Goal: Communication & Community: Share content

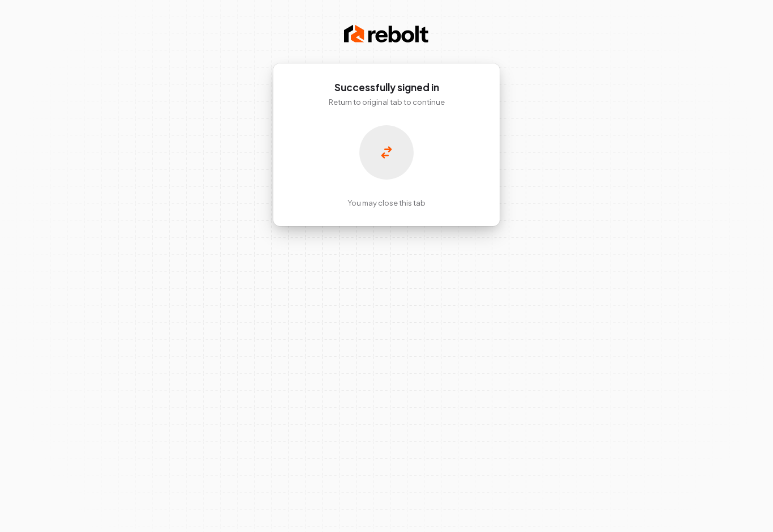
click at [380, 139] on div at bounding box center [386, 152] width 54 height 54
click at [654, 296] on div "Successfully signed in Return to original tab to continue You may close this tab" at bounding box center [386, 266] width 773 height 532
click at [646, 152] on div "Successfully signed in Return to original tab to continue You may close this tab" at bounding box center [386, 266] width 773 height 532
click at [448, 160] on div "You may close this tab" at bounding box center [386, 166] width 182 height 83
click at [453, 182] on div "You may close this tab" at bounding box center [386, 166] width 182 height 83
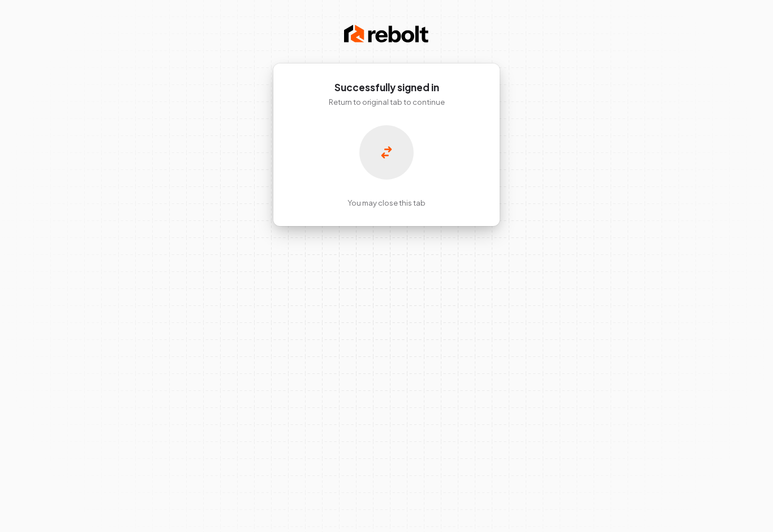
click at [461, 175] on div "You may close this tab" at bounding box center [386, 166] width 182 height 83
click at [471, 311] on div "Successfully signed in Return to original tab to continue You may close this tab" at bounding box center [386, 266] width 773 height 532
click at [391, 142] on div at bounding box center [386, 152] width 54 height 54
click at [389, 142] on div at bounding box center [386, 152] width 54 height 54
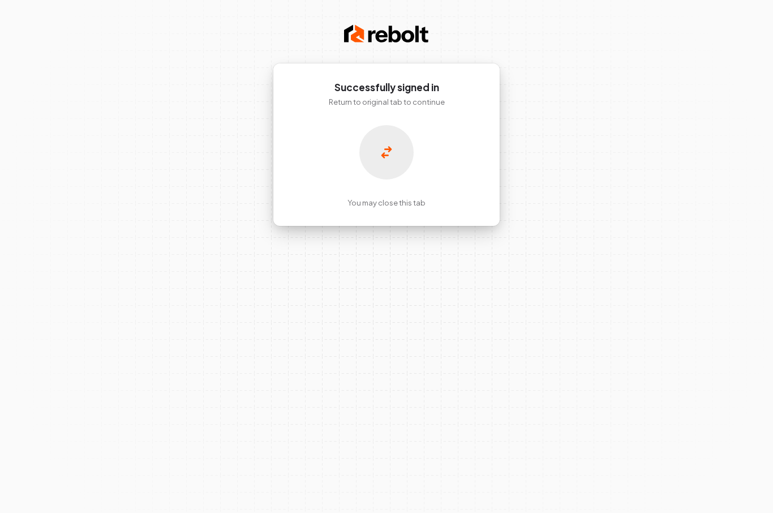
click at [660, 245] on div "Successfully signed in Return to original tab to continue You may close this tab" at bounding box center [386, 256] width 773 height 513
click at [380, 153] on div at bounding box center [386, 152] width 54 height 54
click at [661, 436] on div "Successfully signed in Return to original tab to continue You may close this tab" at bounding box center [386, 256] width 773 height 513
click at [671, 383] on div "Successfully signed in Return to original tab to continue You may close this tab" at bounding box center [386, 256] width 773 height 513
click at [706, 110] on div "Successfully signed in Return to original tab to continue You may close this tab" at bounding box center [386, 256] width 773 height 513
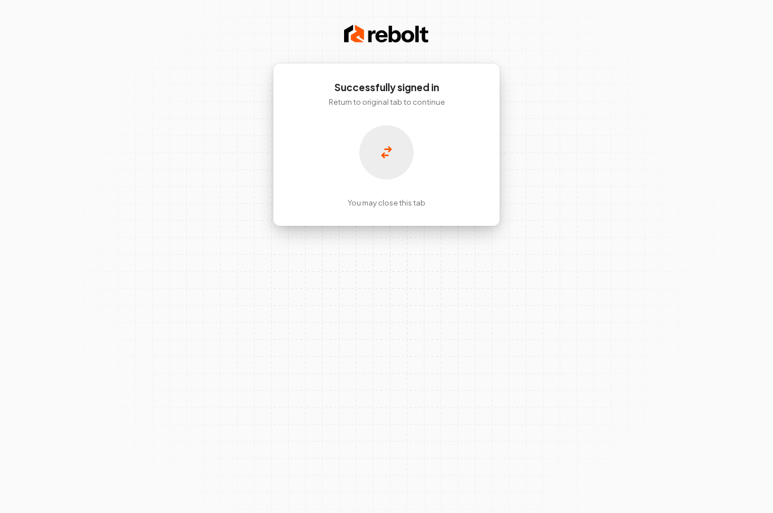
click at [624, 57] on div "Successfully signed in Return to original tab to continue You may close this tab" at bounding box center [386, 256] width 773 height 513
click at [485, 37] on div "Successfully signed in Return to original tab to continue You may close this tab" at bounding box center [386, 256] width 773 height 513
click at [473, 92] on h1 "Successfully signed in" at bounding box center [386, 88] width 182 height 14
click at [485, 72] on div "Successfully signed in Return to original tab to continue You may close this tab" at bounding box center [387, 144] width 228 height 163
click at [196, 159] on div "Successfully signed in Return to original tab to continue You may close this tab" at bounding box center [386, 256] width 773 height 513
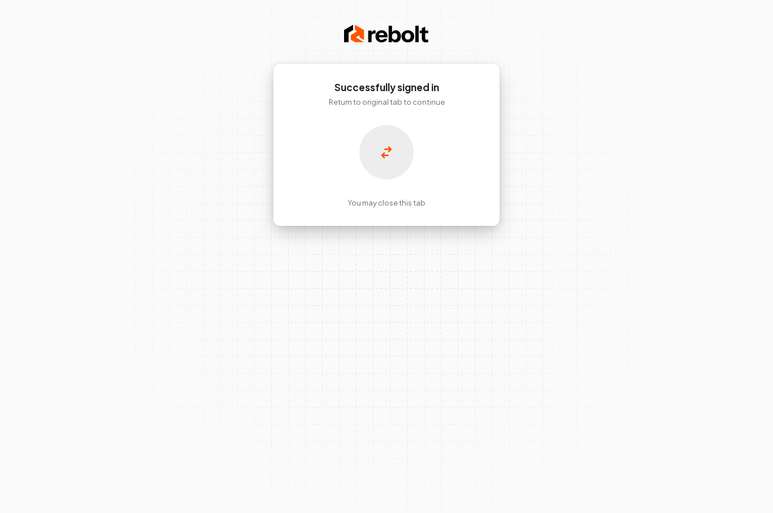
click at [69, 44] on div "Successfully signed in Return to original tab to continue You may close this tab" at bounding box center [386, 256] width 773 height 513
click at [655, 59] on div "Successfully signed in Return to original tab to continue You may close this tab" at bounding box center [386, 256] width 773 height 513
click at [398, 127] on div at bounding box center [386, 152] width 54 height 54
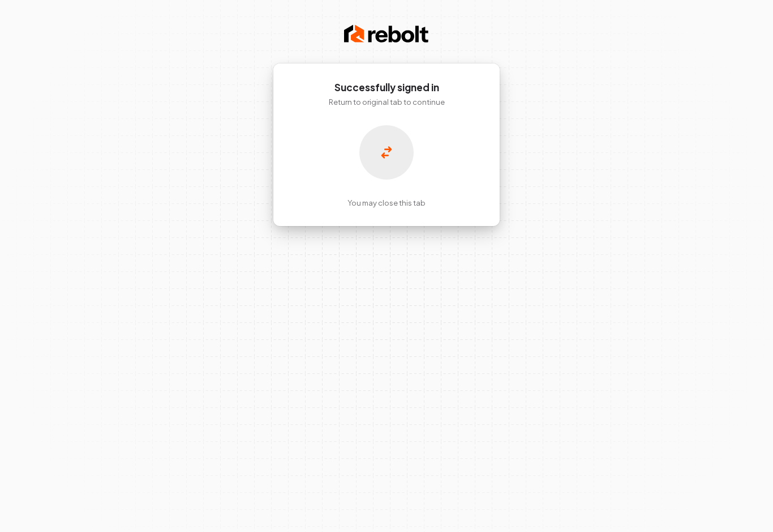
click at [414, 116] on div "Successfully signed in Return to original tab to continue You may close this tab" at bounding box center [387, 144] width 228 height 163
click at [395, 198] on p "You may close this tab" at bounding box center [387, 203] width 78 height 10
click at [397, 208] on div "Successfully signed in Return to original tab to continue You may close this tab" at bounding box center [387, 144] width 228 height 163
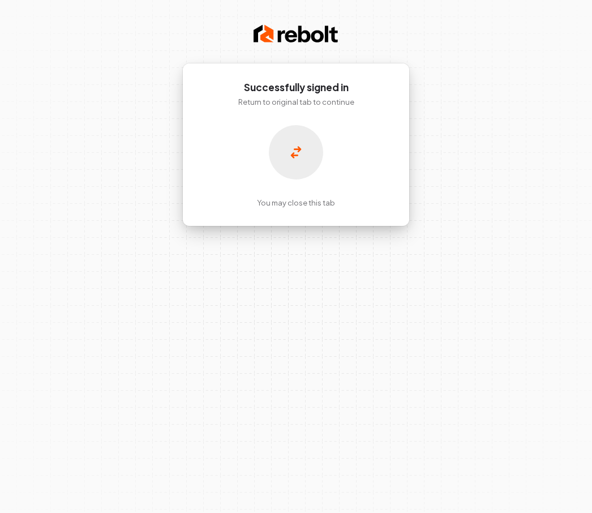
click at [424, 406] on div "Successfully signed in Return to original tab to continue You may close this tab" at bounding box center [296, 256] width 592 height 513
click at [448, 333] on div "Successfully signed in Return to original tab to continue You may close this tab" at bounding box center [296, 256] width 592 height 513
click at [413, 364] on div "Successfully signed in Return to original tab to continue You may close this tab" at bounding box center [296, 256] width 592 height 513
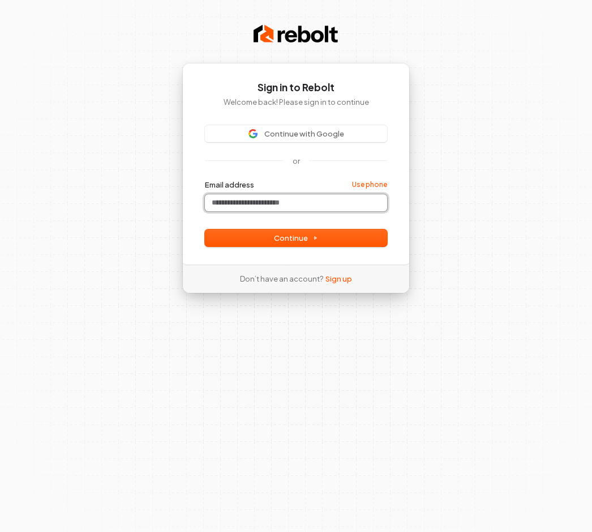
click at [340, 200] on input "Email address" at bounding box center [296, 202] width 182 height 17
click at [307, 128] on span "Continue with Google" at bounding box center [304, 133] width 80 height 10
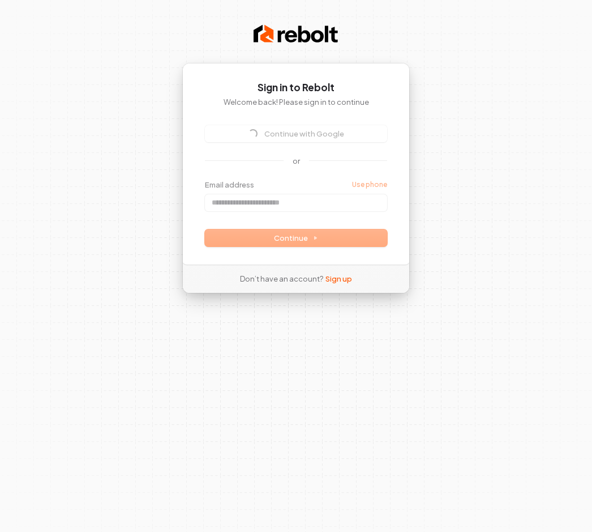
scroll to position [20, 0]
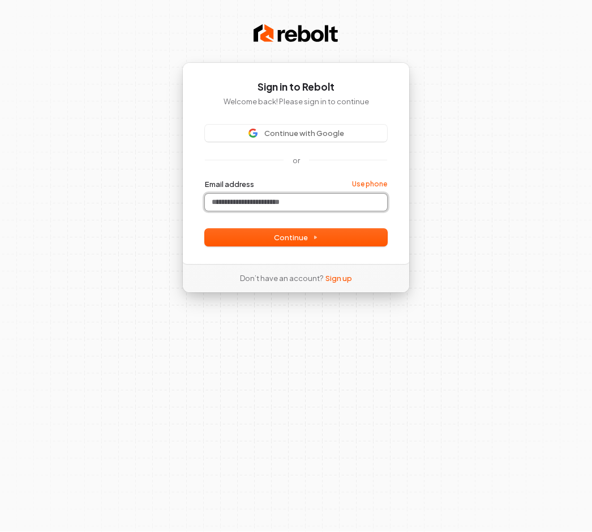
click at [347, 194] on input "Email address" at bounding box center [296, 202] width 182 height 17
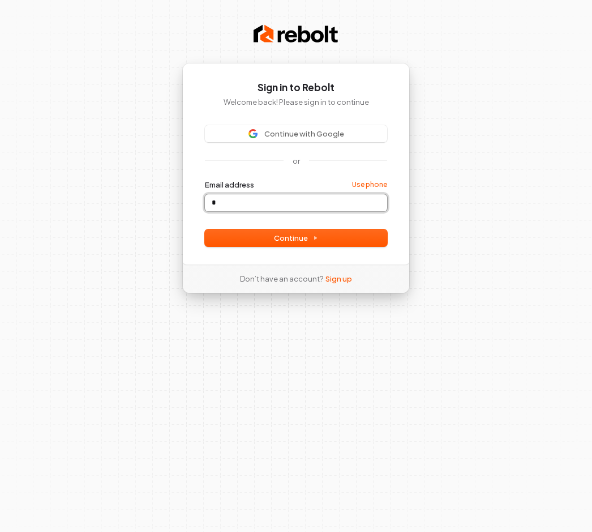
type input "*"
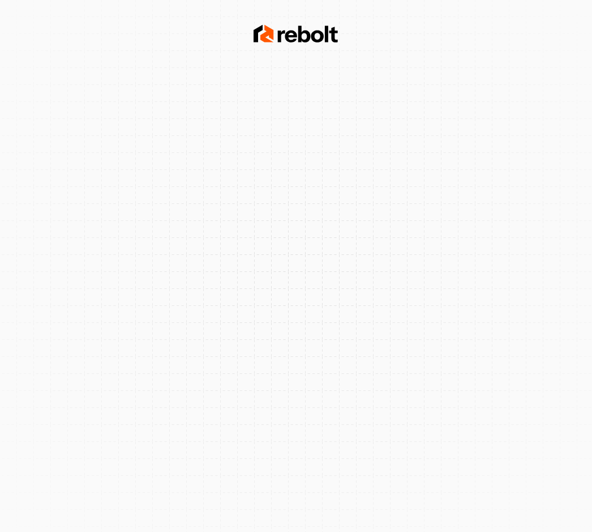
scroll to position [20, 0]
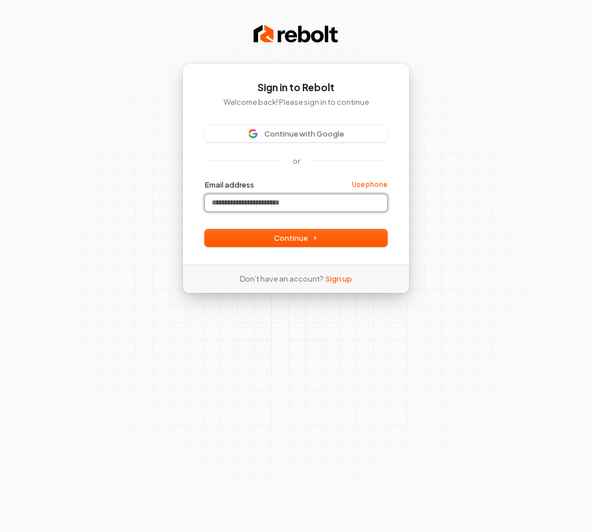
click at [281, 194] on input "Email address" at bounding box center [296, 202] width 182 height 17
click at [297, 233] on span "Continue" at bounding box center [296, 238] width 44 height 10
type input "**********"
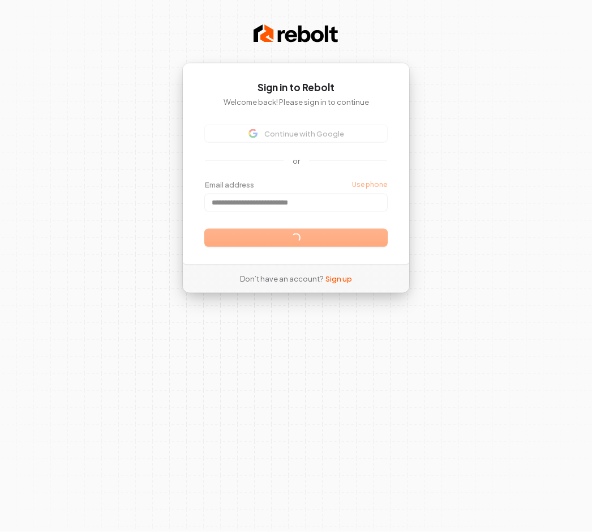
scroll to position [20, 0]
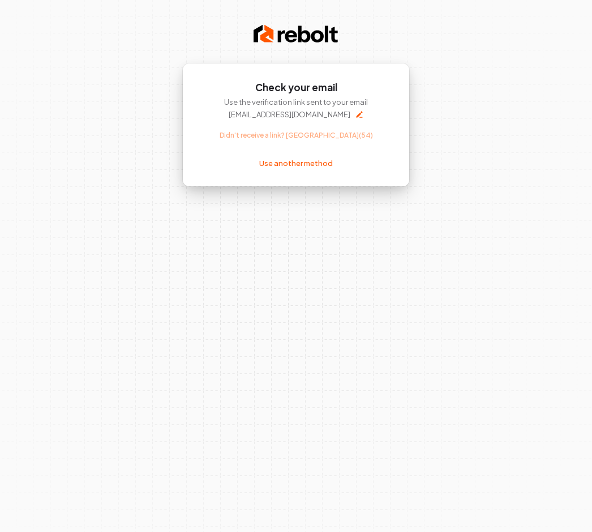
click at [310, 158] on link "Use another method" at bounding box center [296, 163] width 74 height 10
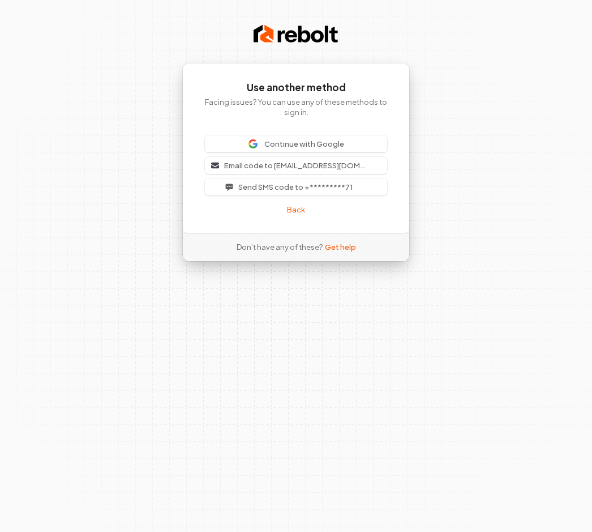
click at [375, 159] on button "Email code to hdsuperiorroofing@gmail.com" at bounding box center [296, 165] width 182 height 17
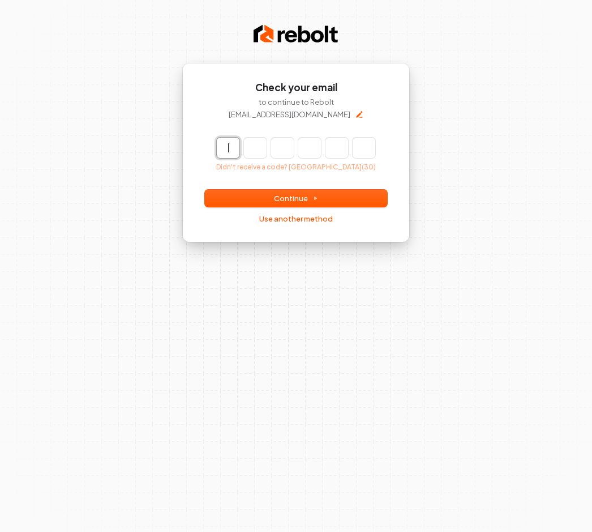
scroll to position [20, 0]
type input "******"
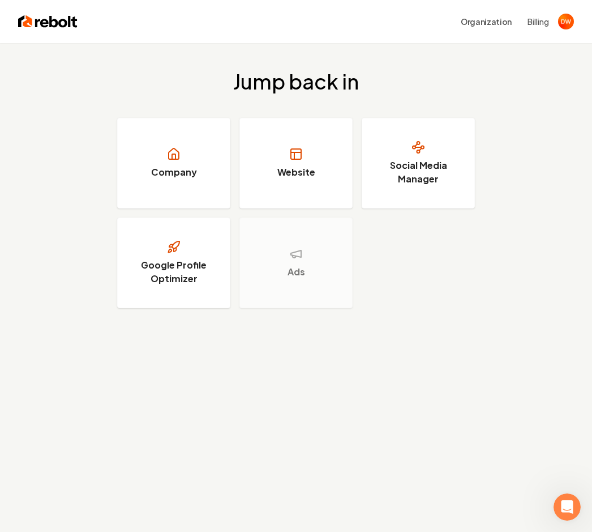
click at [417, 172] on h3 "Social Media Manager" at bounding box center [418, 171] width 85 height 27
click at [425, 160] on h3 "Social Media Manager" at bounding box center [418, 171] width 85 height 27
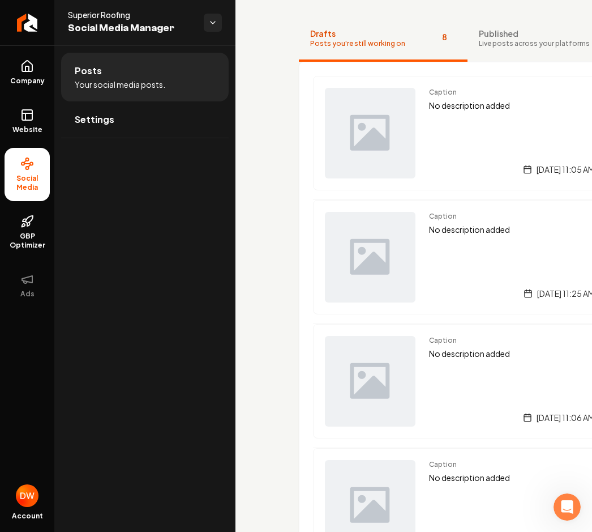
scroll to position [78, 0]
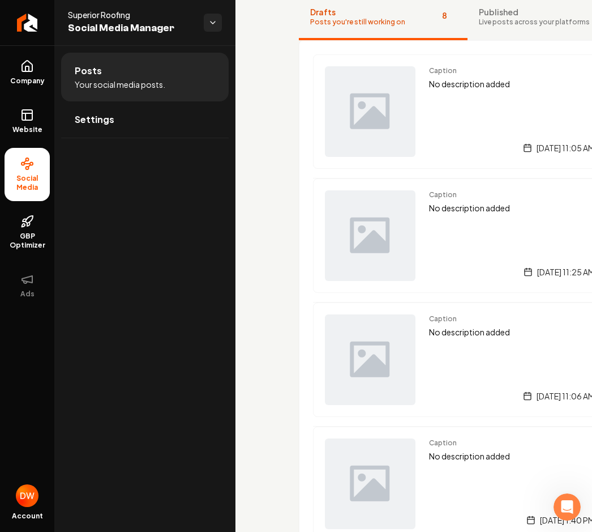
click at [372, 362] on img "Main content area" at bounding box center [370, 359] width 91 height 91
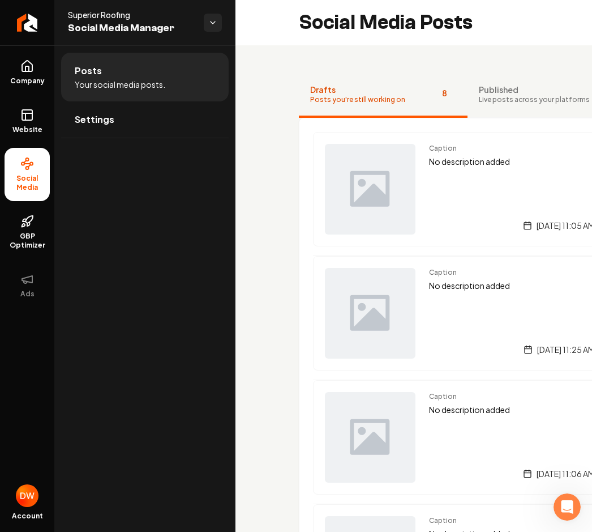
click at [385, 174] on img "Main content area" at bounding box center [370, 189] width 91 height 91
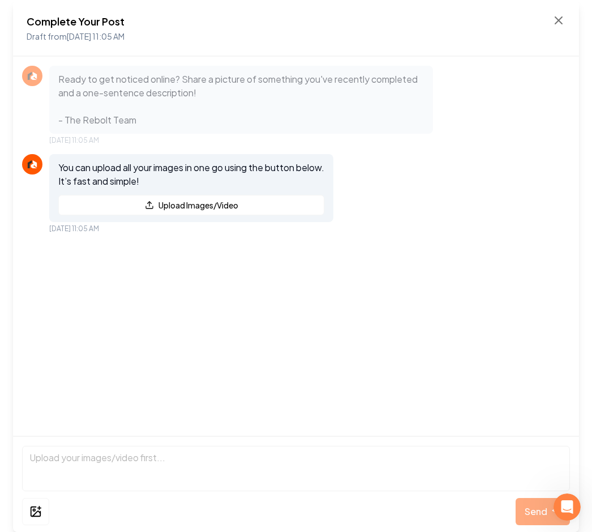
click at [253, 200] on button "Upload Images/Video" at bounding box center [191, 205] width 266 height 20
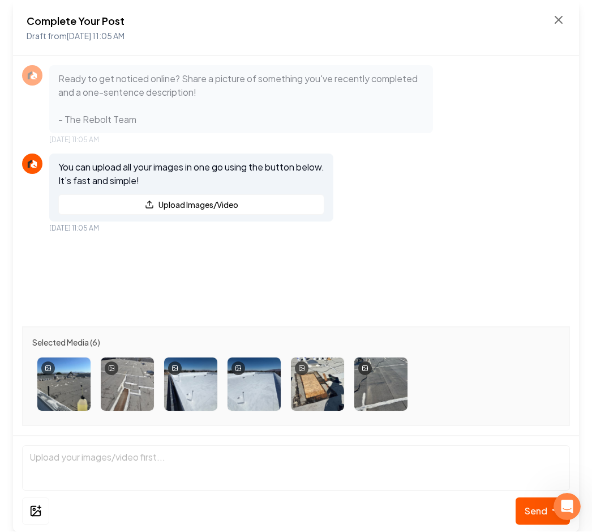
click at [222, 201] on button "Upload Images/Video" at bounding box center [191, 205] width 266 height 20
click at [169, 204] on button "Upload Images/Video" at bounding box center [191, 205] width 266 height 20
click at [423, 361] on img at bounding box center [444, 384] width 53 height 53
click at [440, 383] on img at bounding box center [444, 384] width 53 height 53
click at [448, 386] on img at bounding box center [444, 384] width 53 height 53
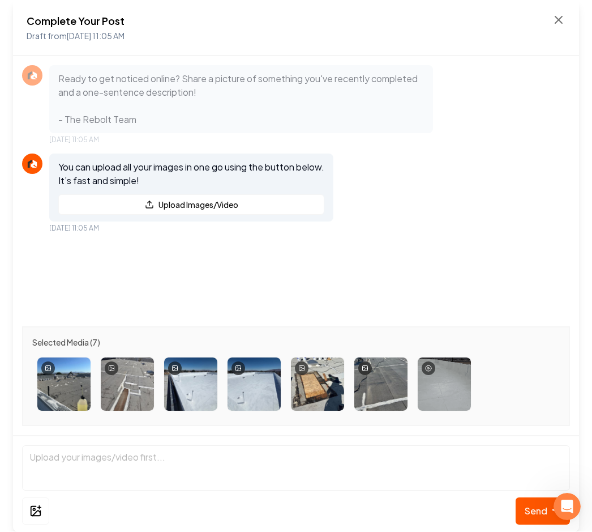
click at [443, 402] on img at bounding box center [444, 384] width 53 height 53
click at [471, 359] on icon "Remove image" at bounding box center [471, 359] width 4 height 4
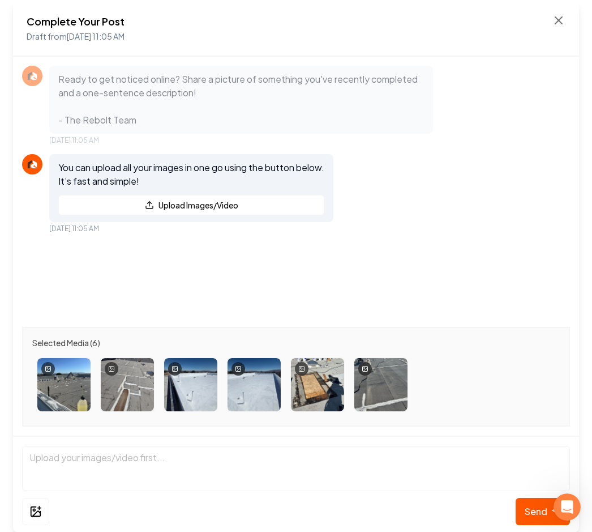
click at [179, 204] on button "Upload Images/Video" at bounding box center [191, 205] width 266 height 20
click at [455, 382] on div at bounding box center [296, 384] width 528 height 63
click at [249, 199] on button "Upload Images/Video" at bounding box center [191, 205] width 266 height 20
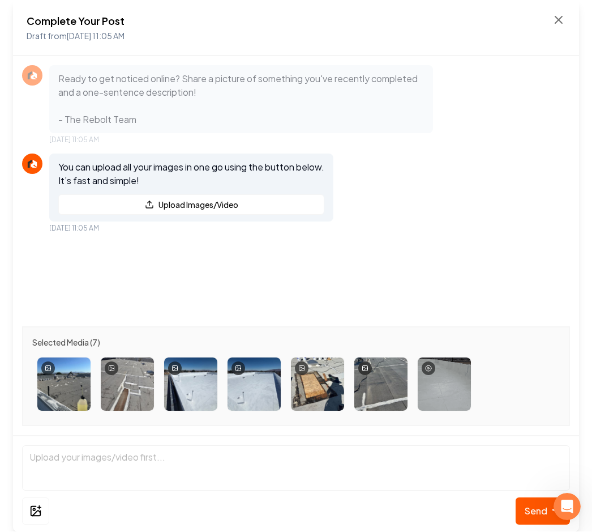
click at [537, 509] on span "Send" at bounding box center [536, 511] width 23 height 14
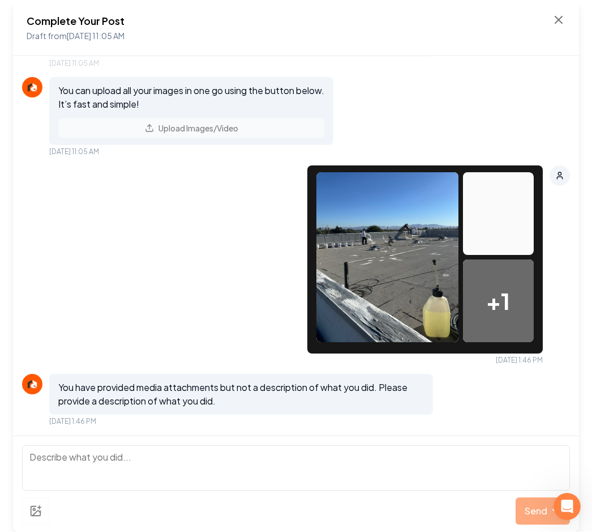
scroll to position [76, 0]
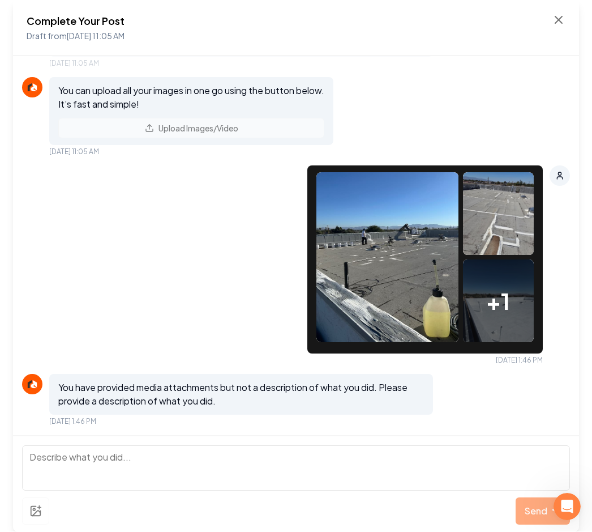
click at [259, 460] on textarea at bounding box center [296, 467] width 548 height 45
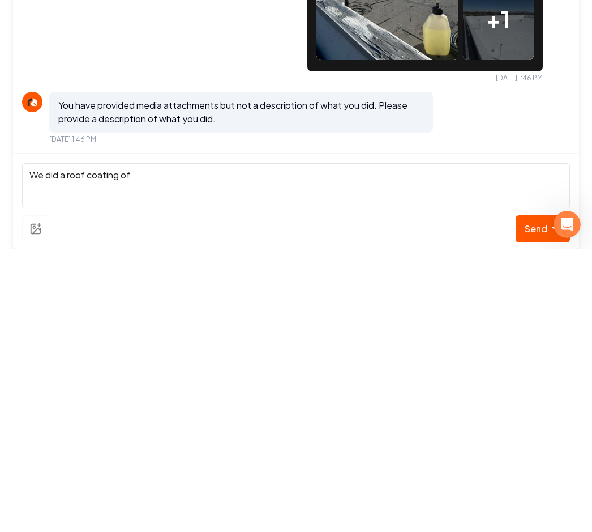
scroll to position [0, 0]
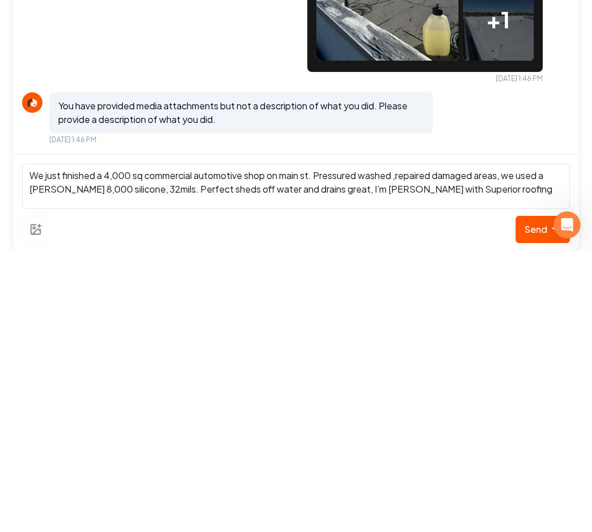
type textarea "We just finished a 4,000 sq commercial automotive shop on main st. Pressured wa…"
click at [532, 504] on span "Send" at bounding box center [536, 511] width 23 height 14
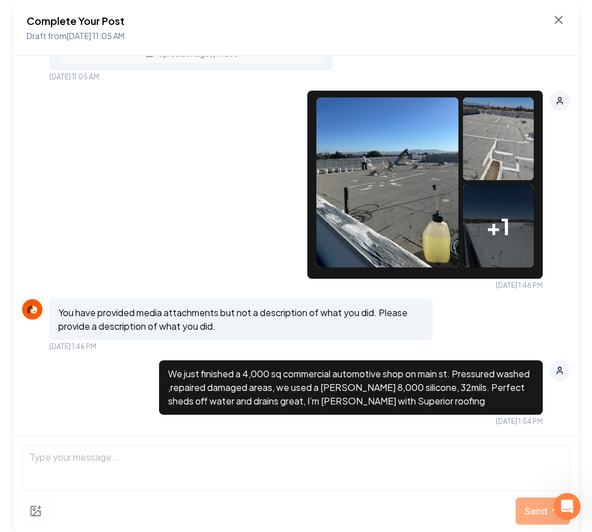
scroll to position [253, 0]
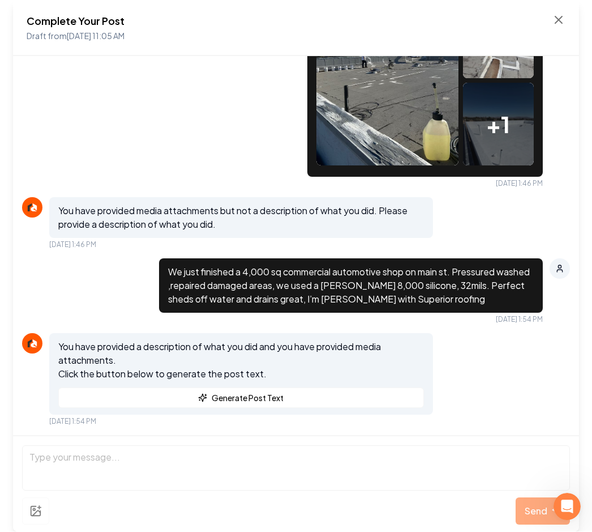
click at [244, 395] on button "Generate Post Text" at bounding box center [241, 398] width 366 height 20
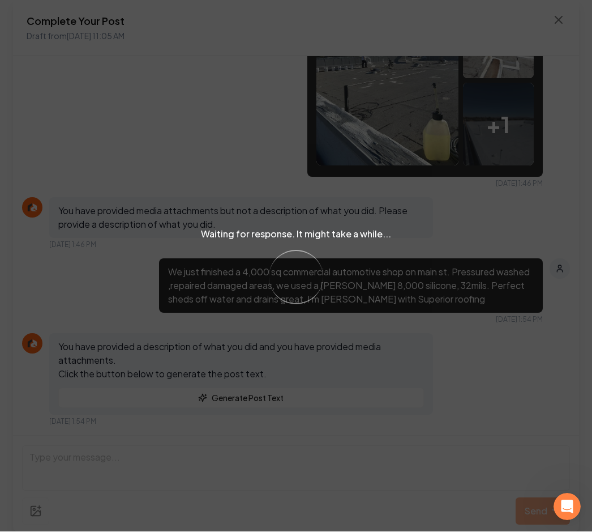
scroll to position [477, 0]
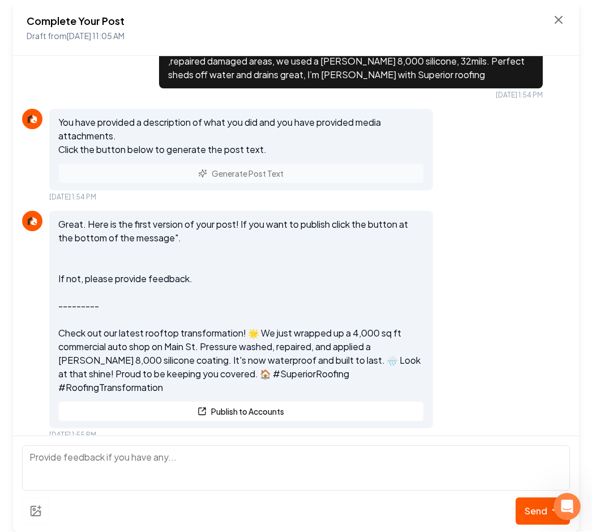
click at [294, 401] on button "Publish to Accounts" at bounding box center [241, 411] width 366 height 20
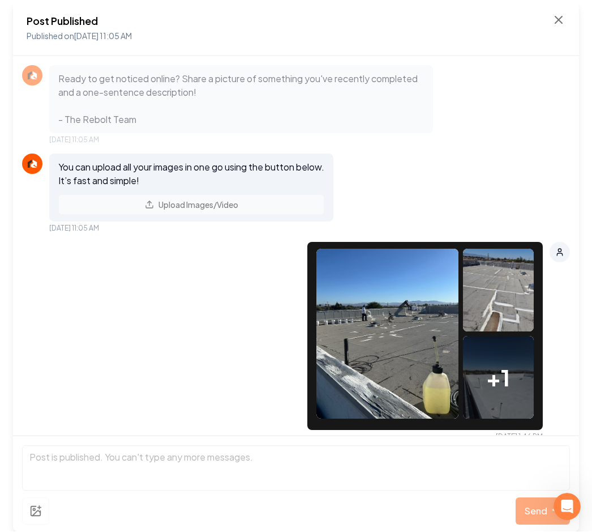
scroll to position [0, 0]
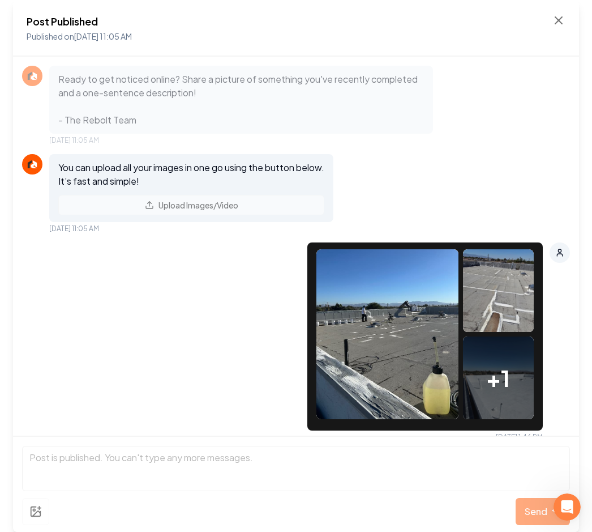
click at [555, 20] on icon at bounding box center [559, 21] width 14 height 14
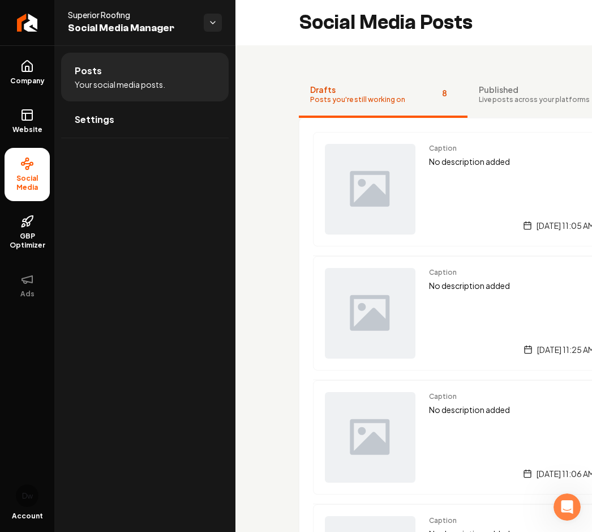
click at [560, 18] on div "Social Media Posts" at bounding box center [475, 22] width 480 height 45
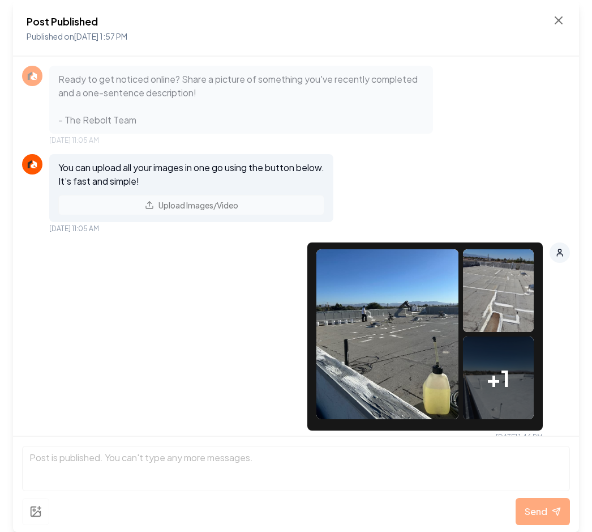
click at [559, 19] on icon at bounding box center [558, 20] width 7 height 7
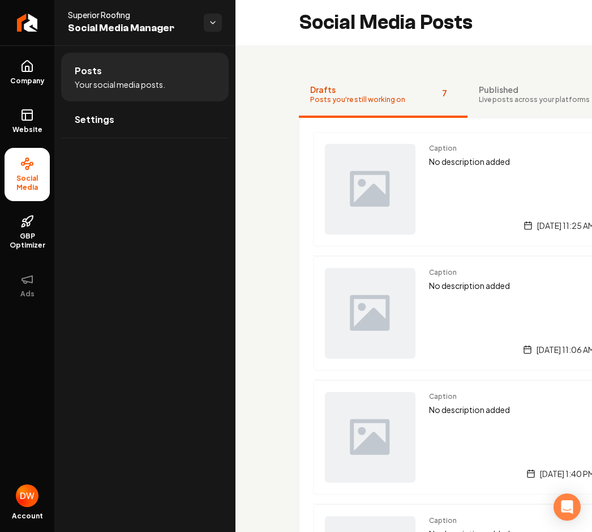
click at [25, 74] on link "Company" at bounding box center [27, 72] width 45 height 44
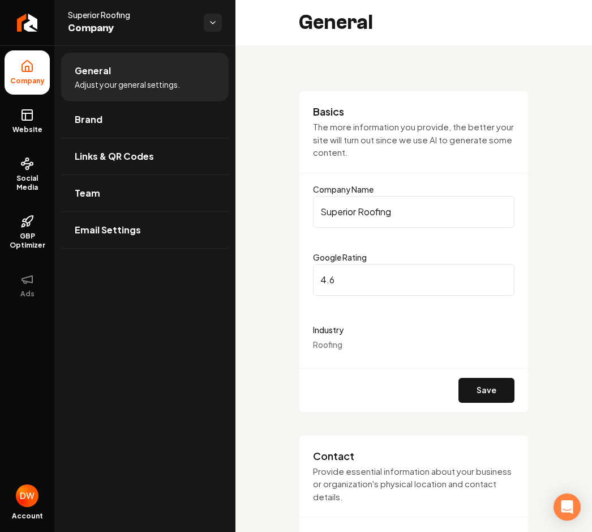
click at [21, 124] on link "Website" at bounding box center [27, 121] width 45 height 44
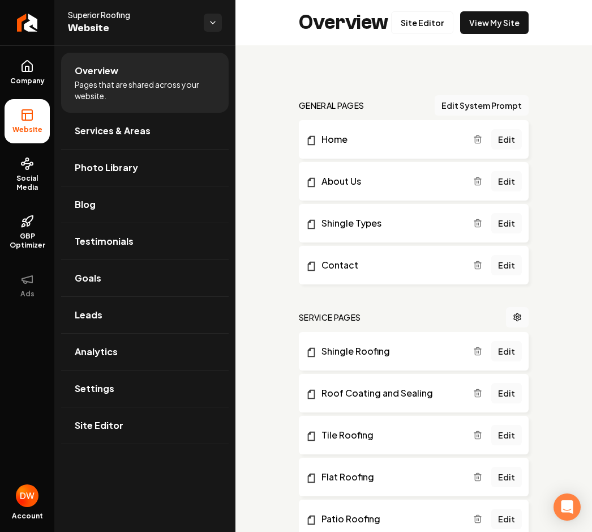
click at [31, 234] on span "GBP Optimizer" at bounding box center [27, 241] width 45 height 18
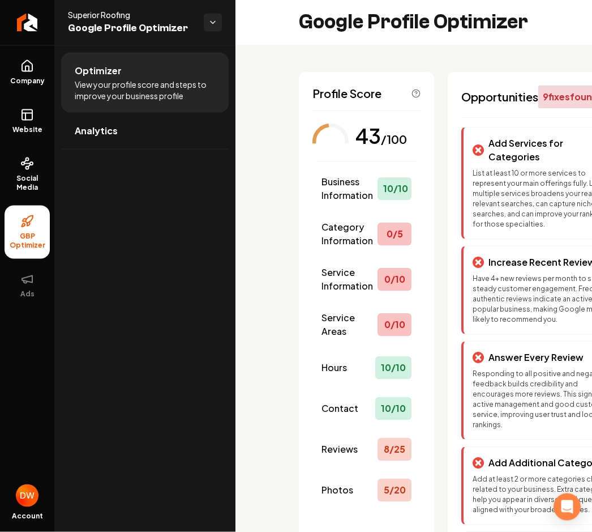
scroll to position [20, 0]
click at [390, 268] on div "0 / 10" at bounding box center [395, 279] width 34 height 23
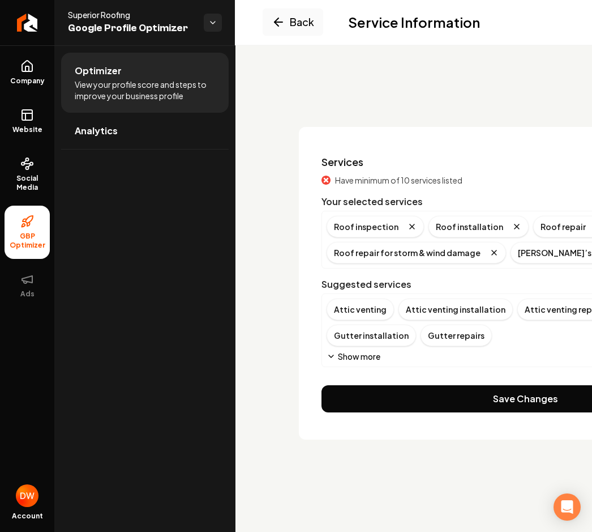
scroll to position [0, 0]
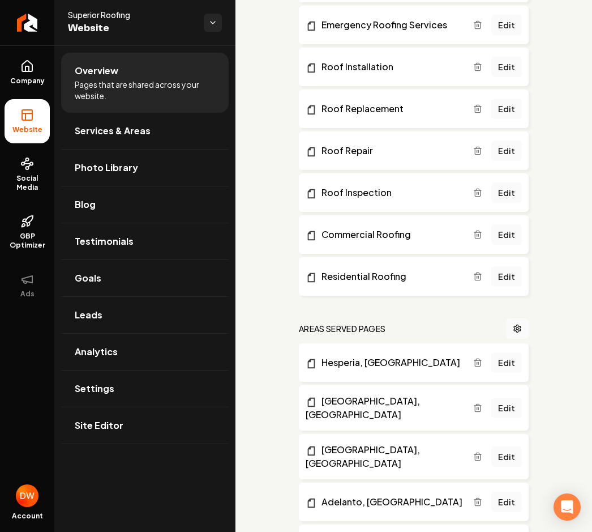
click at [144, 133] on span "Services & Areas" at bounding box center [113, 131] width 76 height 14
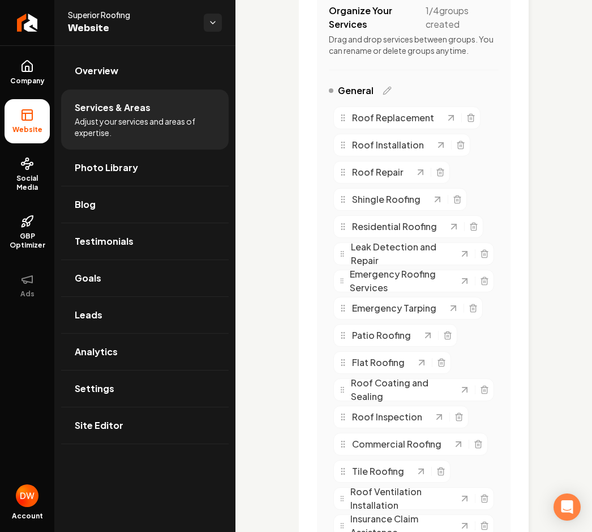
scroll to position [294, 0]
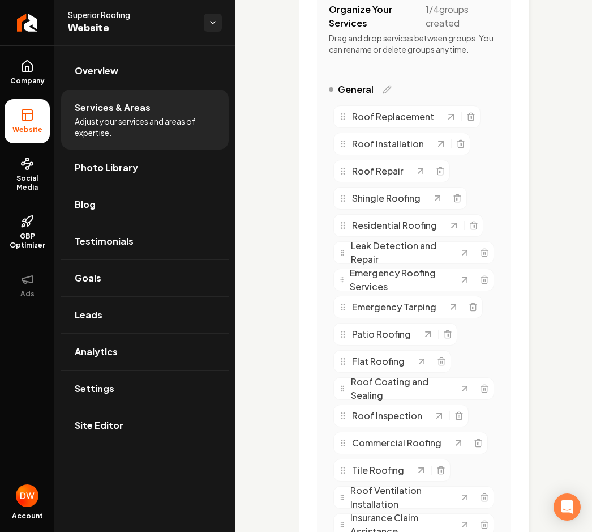
click at [124, 168] on span "Photo Library" at bounding box center [106, 168] width 63 height 14
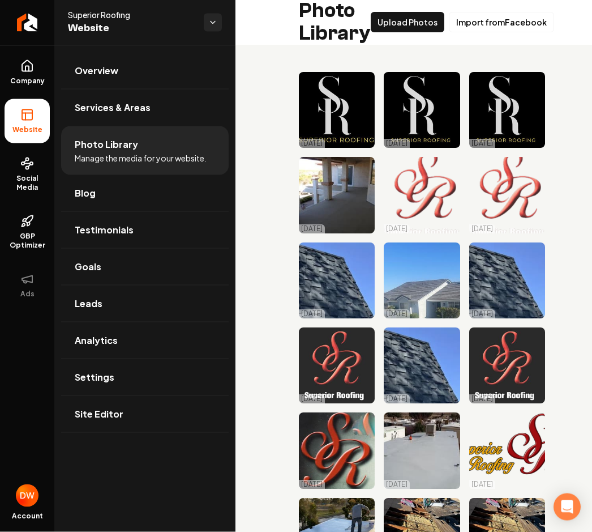
scroll to position [20, 0]
click at [32, 232] on span "GBP Optimizer" at bounding box center [27, 241] width 45 height 18
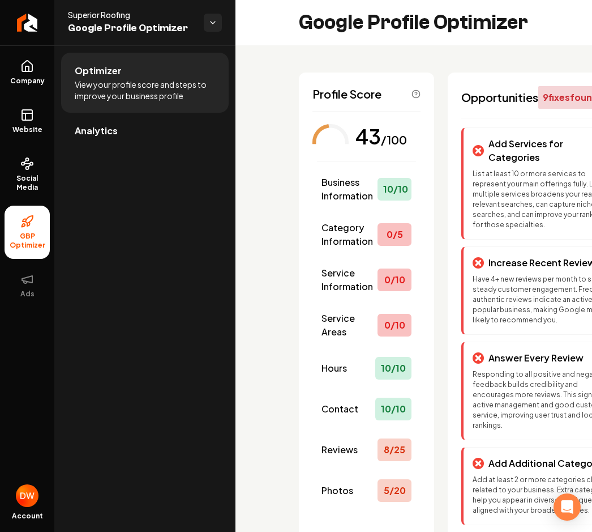
click at [353, 238] on span "Category Information" at bounding box center [350, 234] width 56 height 27
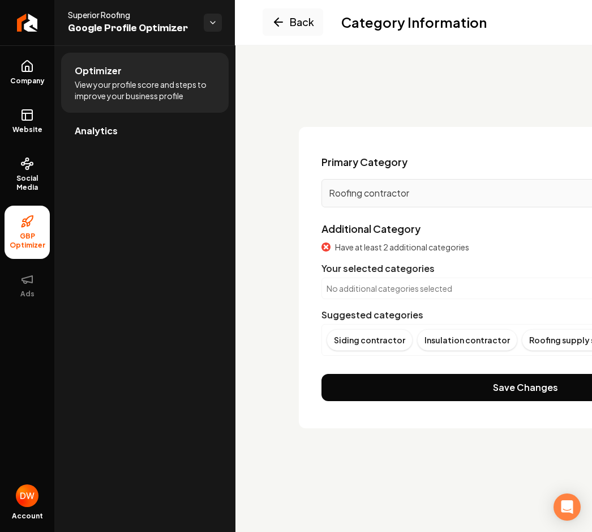
click at [28, 69] on icon at bounding box center [27, 66] width 14 height 14
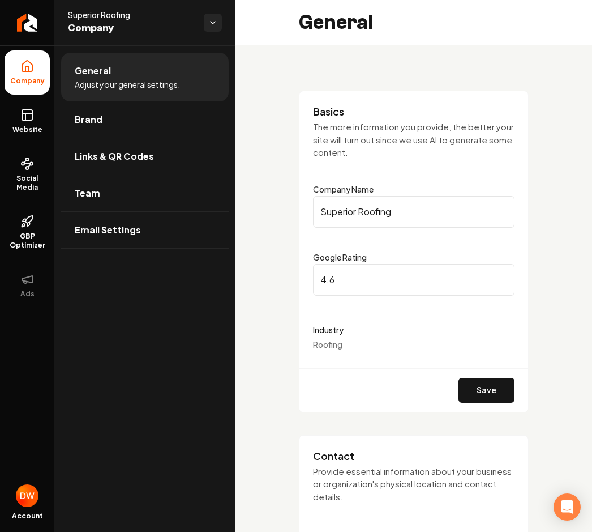
click at [31, 179] on span "Social Media" at bounding box center [27, 183] width 45 height 18
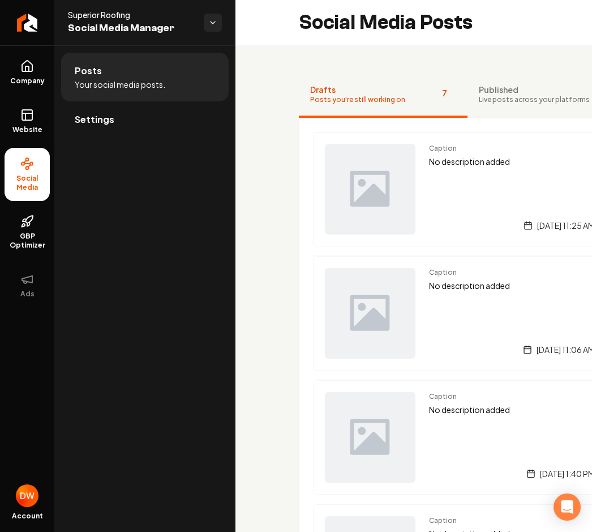
click at [495, 87] on span "Published" at bounding box center [534, 89] width 111 height 11
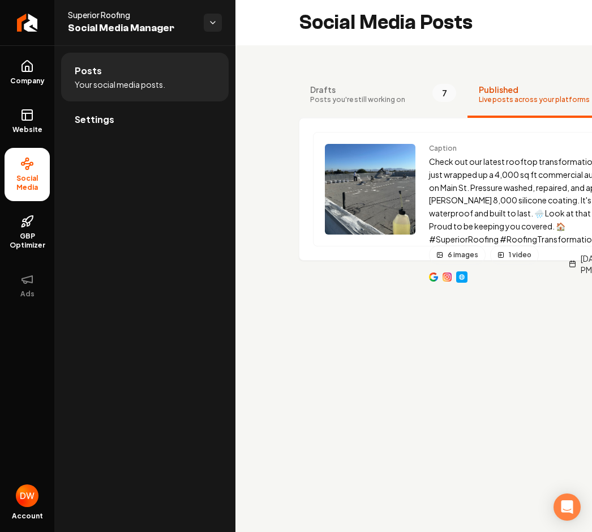
click at [101, 19] on span "Superior Roofing" at bounding box center [131, 14] width 127 height 11
click at [23, 21] on icon "Return to dashboard" at bounding box center [27, 22] width 9 height 9
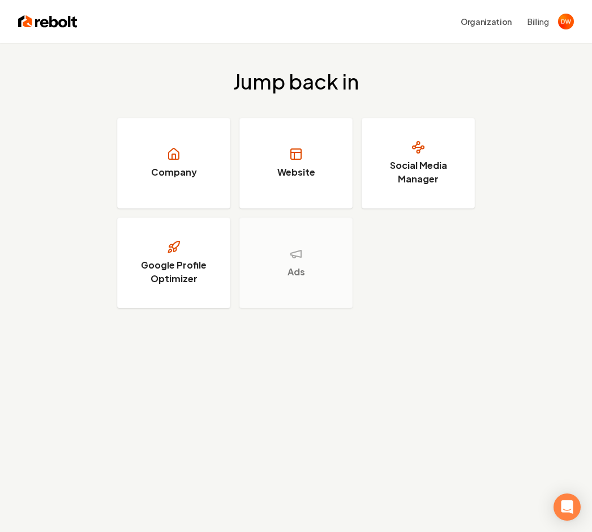
click at [297, 159] on rect at bounding box center [296, 154] width 10 height 10
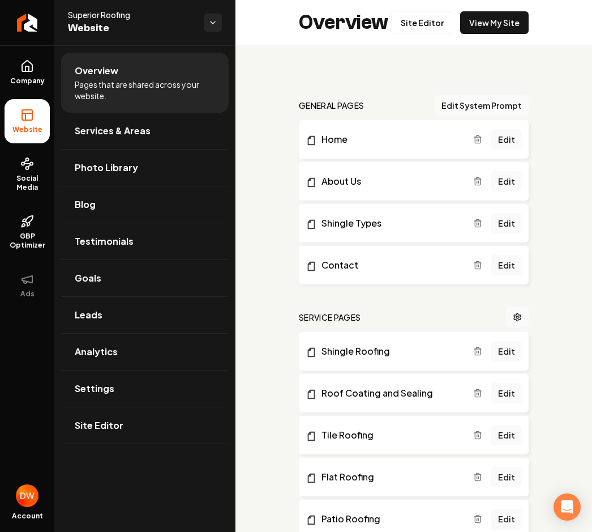
click at [494, 24] on link "View My Site" at bounding box center [494, 22] width 68 height 23
